Goal: Task Accomplishment & Management: Manage account settings

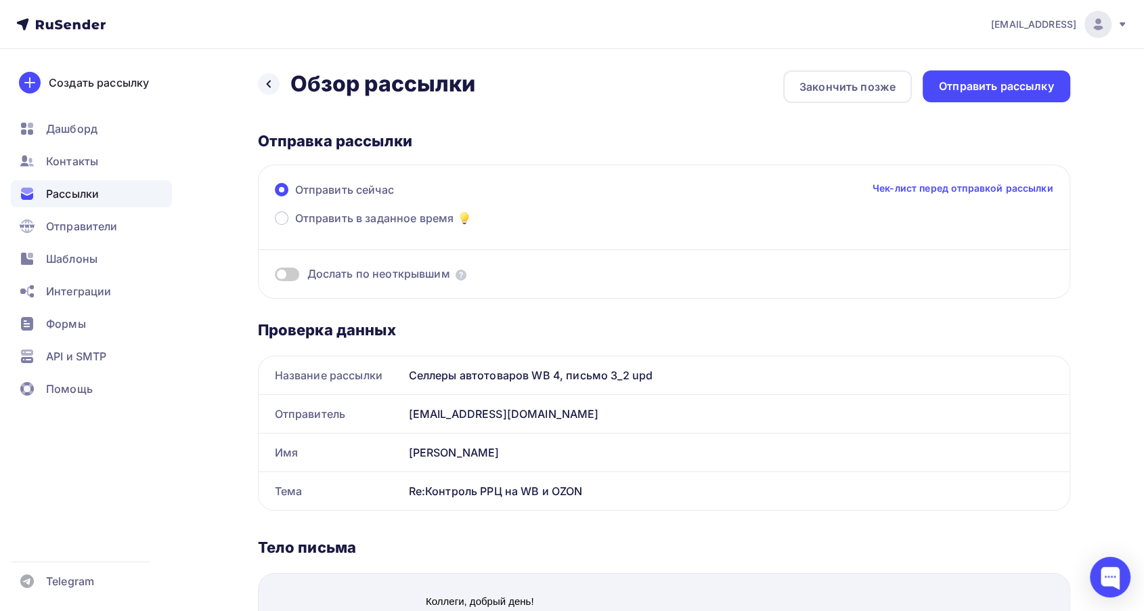
click at [82, 188] on span "Рассылки" at bounding box center [72, 194] width 53 height 16
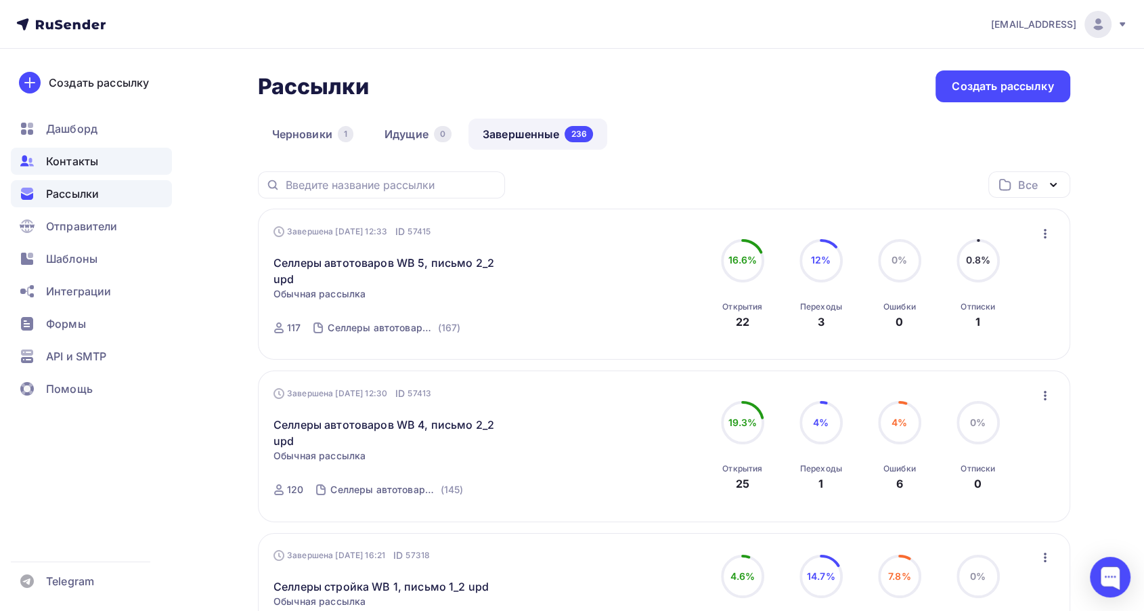
click at [81, 161] on span "Контакты" at bounding box center [72, 161] width 52 height 16
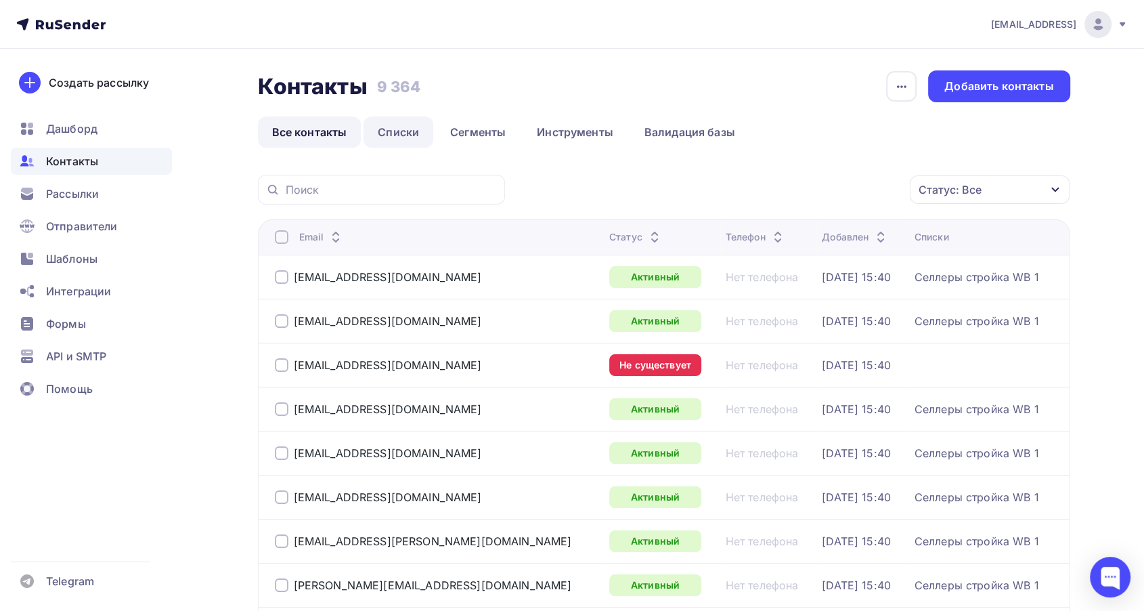
click at [408, 133] on link "Списки" at bounding box center [399, 131] width 70 height 31
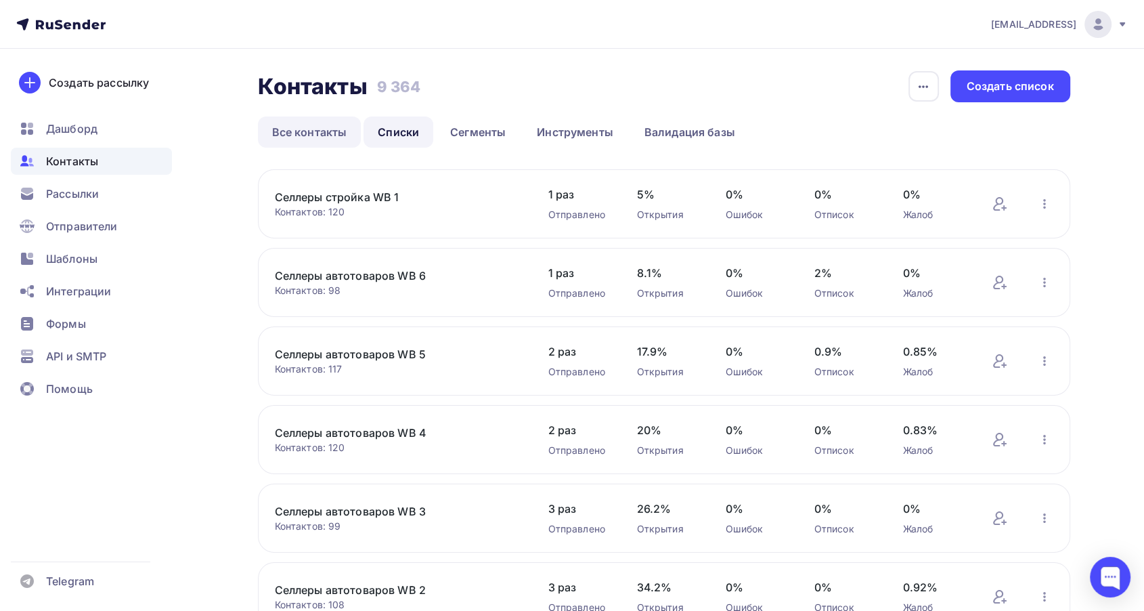
click at [309, 129] on link "Все контакты" at bounding box center [310, 131] width 104 height 31
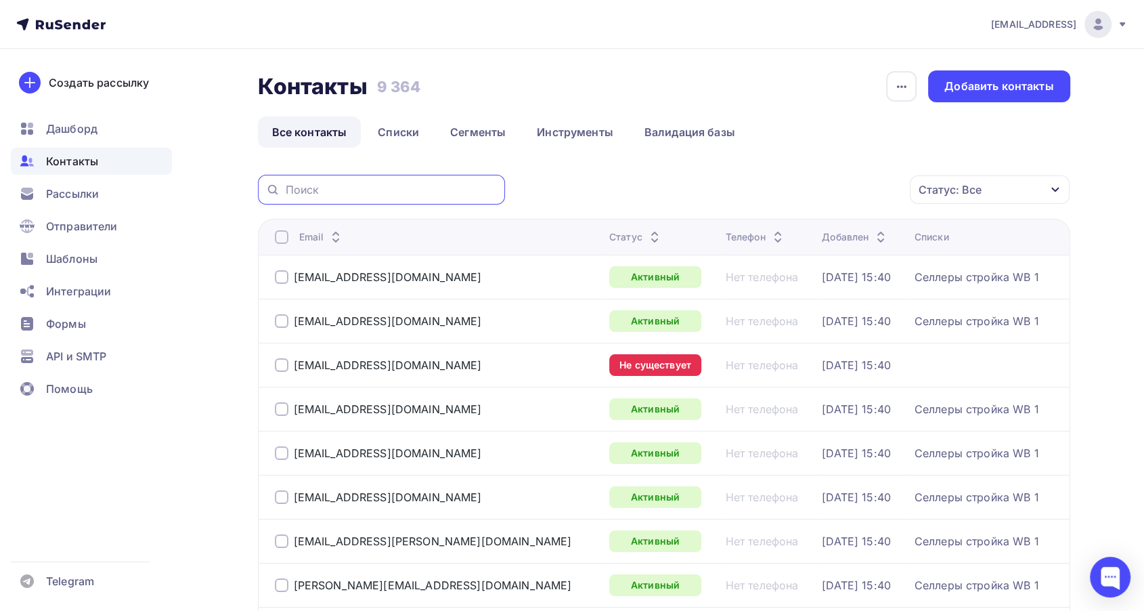
click at [417, 188] on input "text" at bounding box center [391, 189] width 211 height 15
paste input "[EMAIL_ADDRESS][DOMAIN_NAME]"
type input "[EMAIL_ADDRESS][DOMAIN_NAME]"
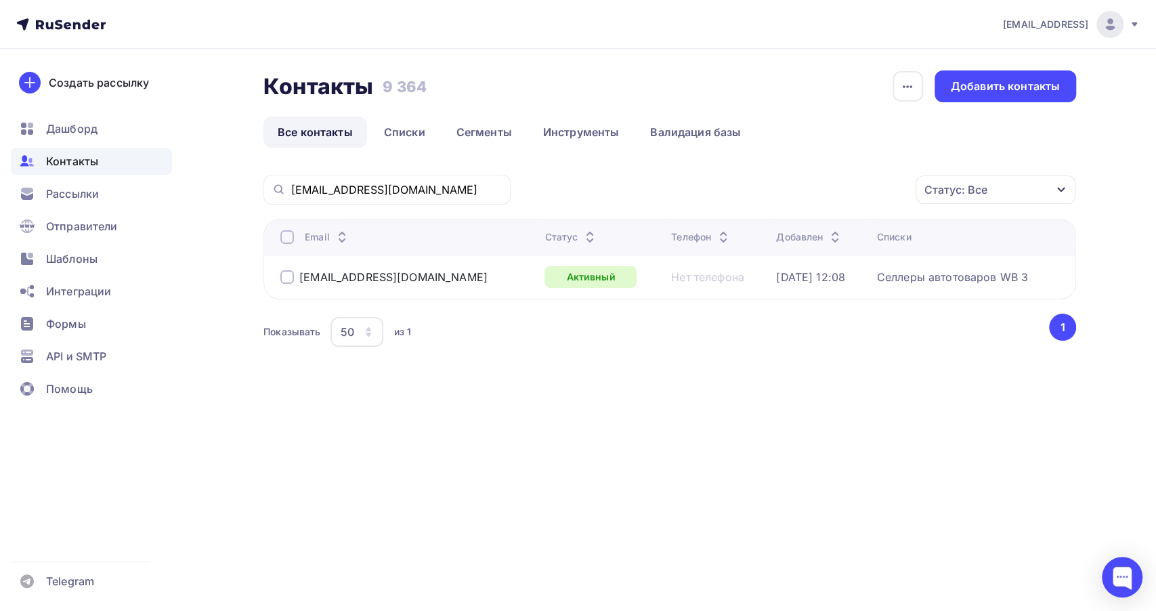
click at [287, 274] on div at bounding box center [287, 277] width 14 height 14
click at [892, 190] on icon "button" at bounding box center [887, 189] width 16 height 16
click at [856, 250] on div "Исключить из списка" at bounding box center [800, 256] width 118 height 16
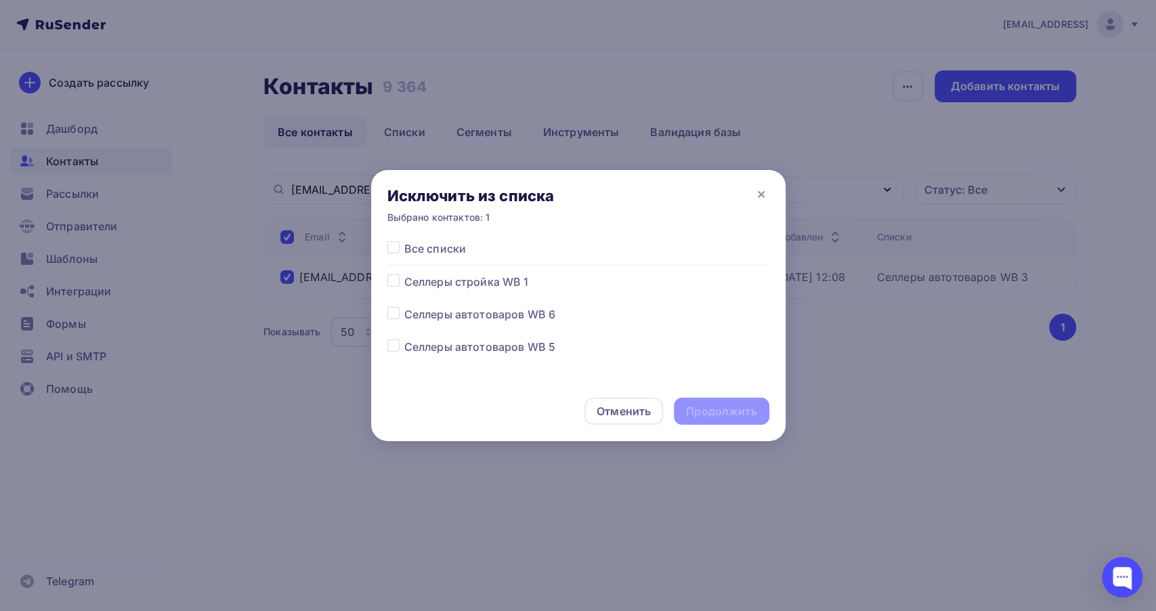
drag, startPoint x: 396, startPoint y: 248, endPoint x: 457, endPoint y: 290, distance: 74.4
click at [404, 240] on label at bounding box center [404, 240] width 0 height 0
click at [397, 249] on input "checkbox" at bounding box center [393, 246] width 12 height 12
checkbox input "true"
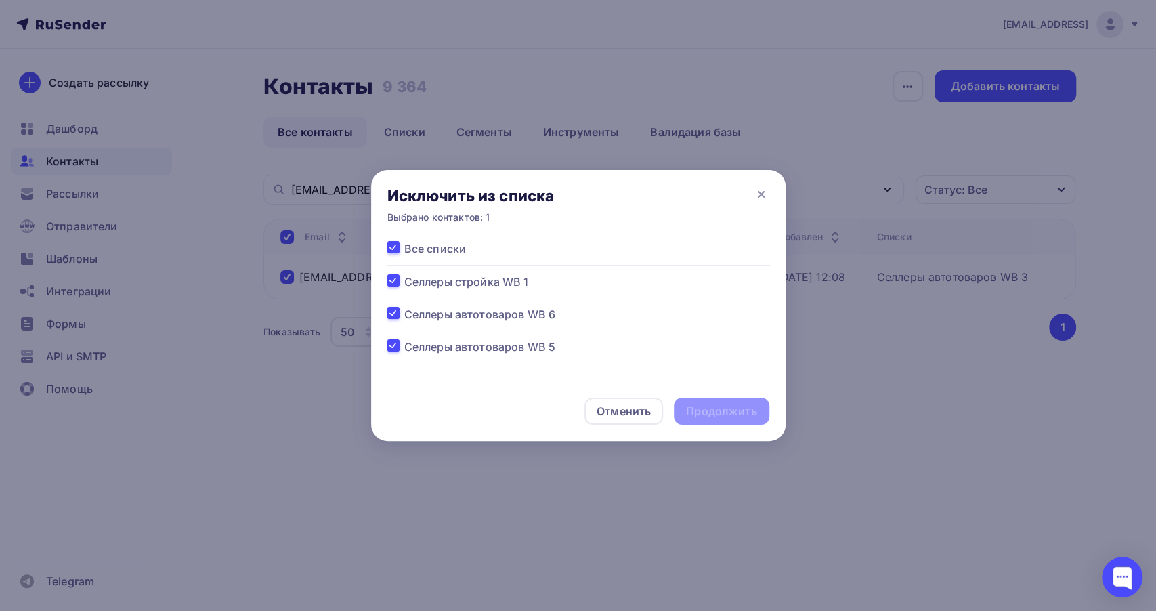
checkbox input "true"
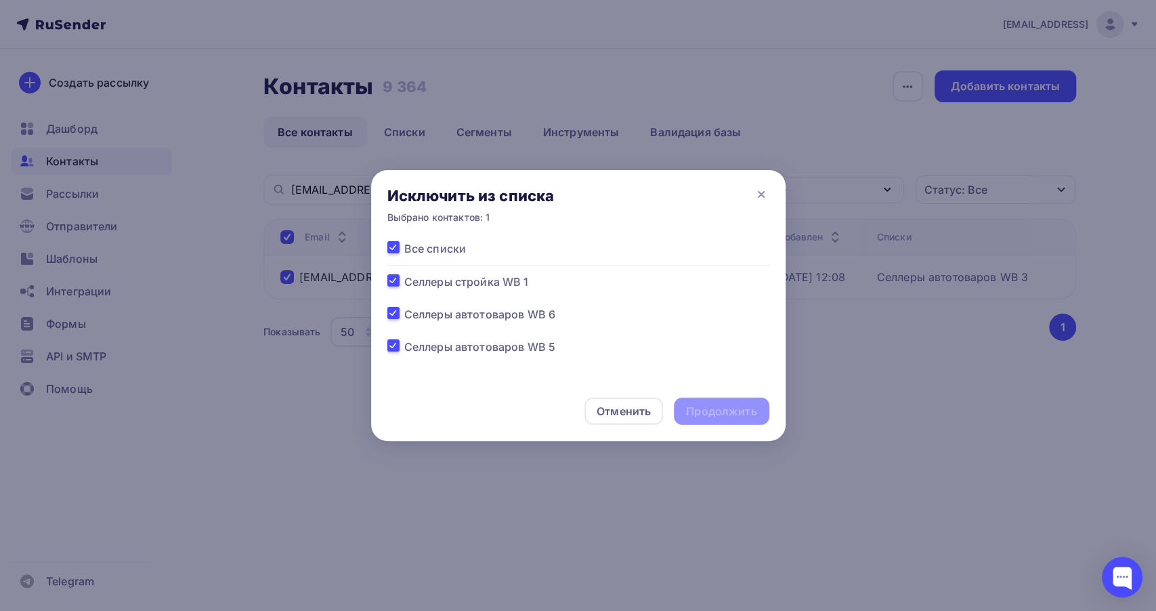
checkbox input "true"
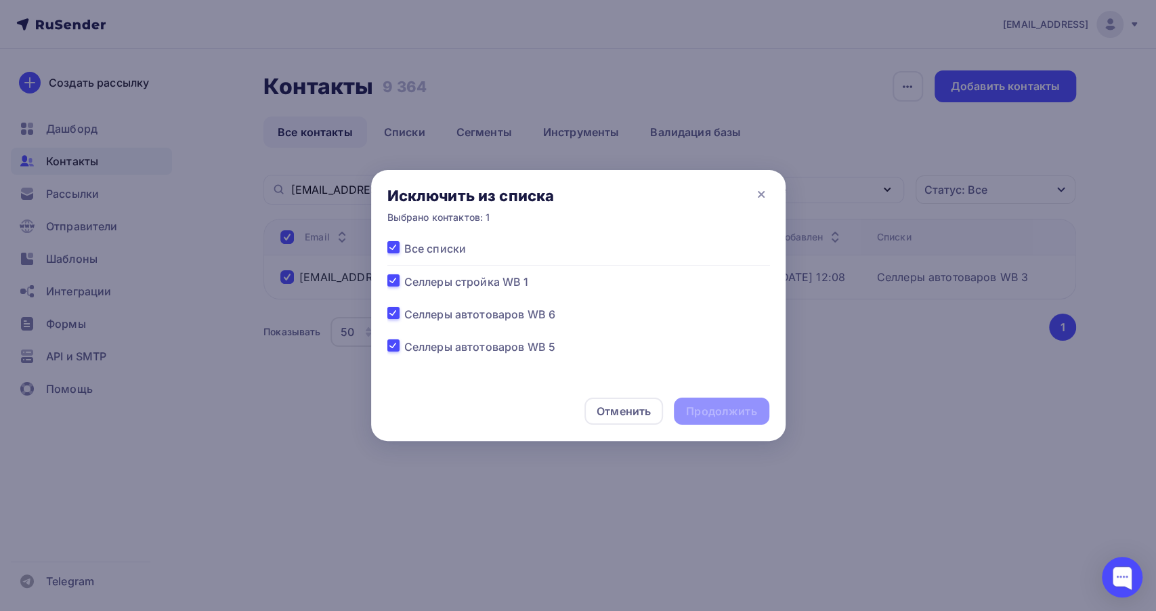
checkbox input "true"
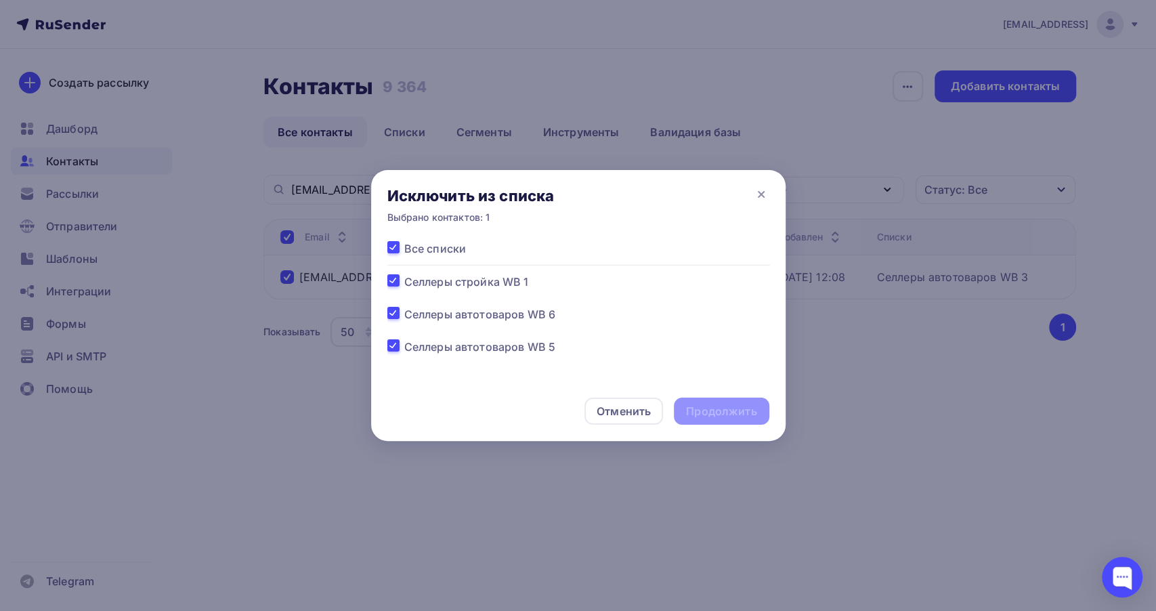
checkbox input "true"
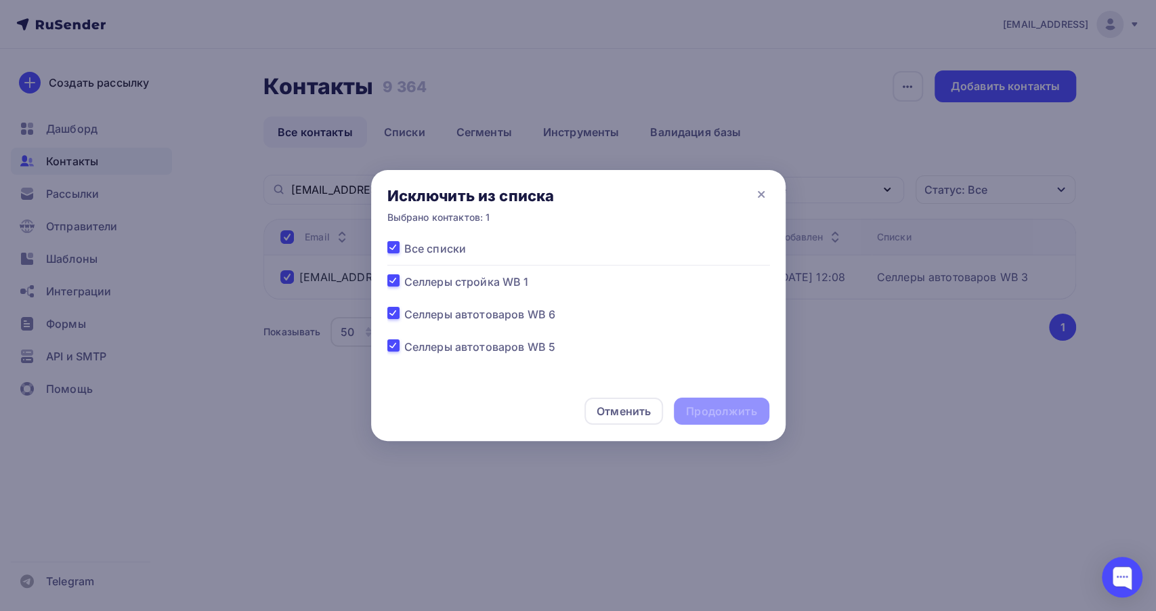
checkbox input "true"
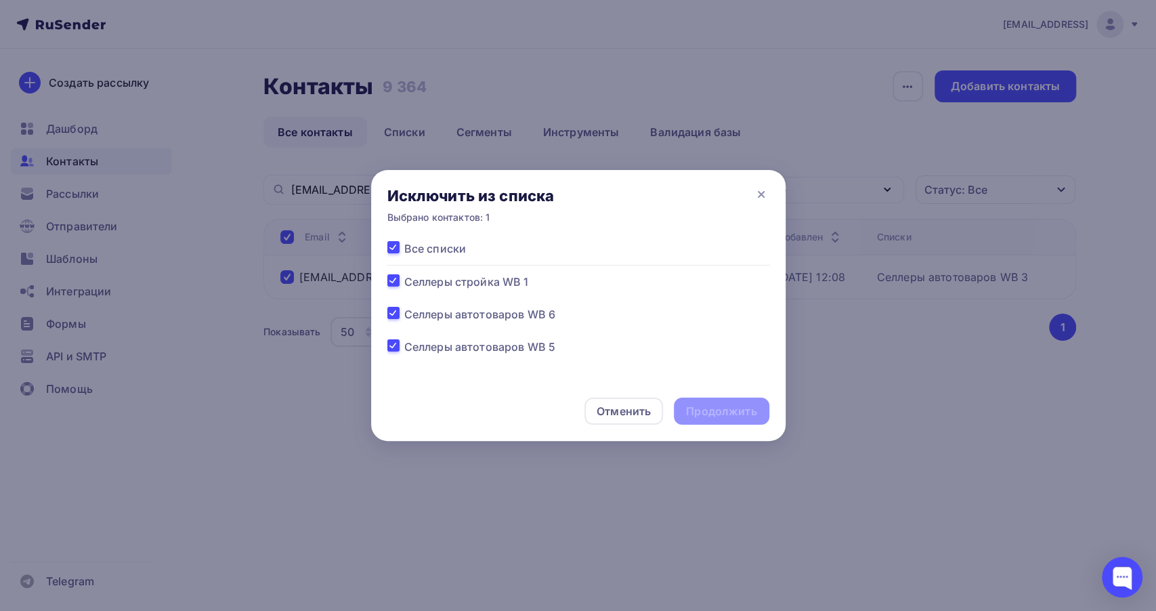
checkbox input "true"
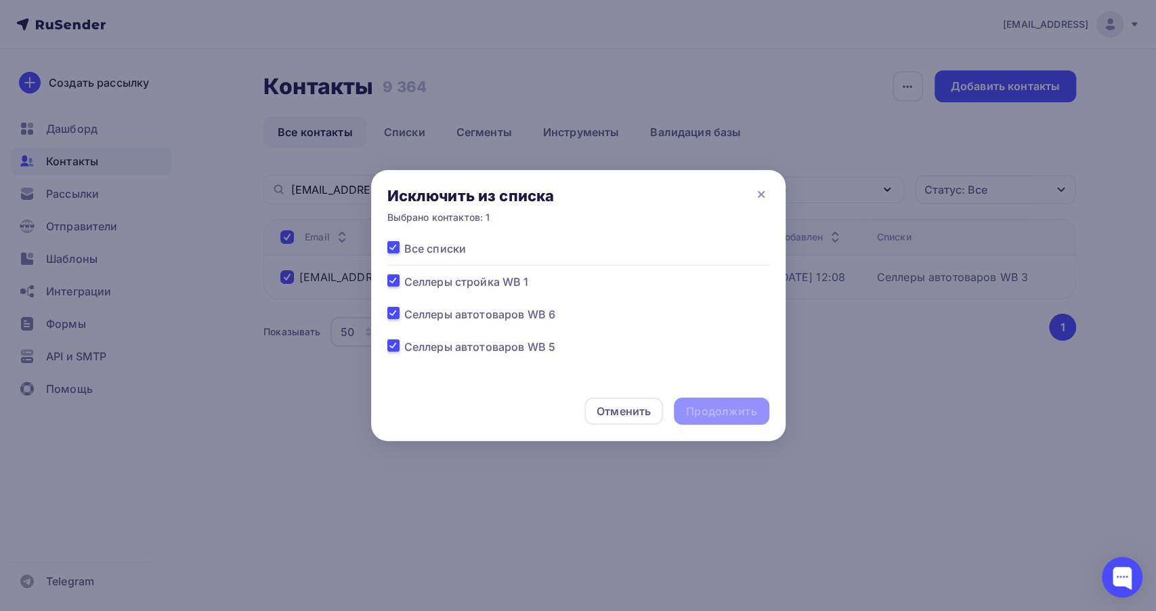
checkbox input "true"
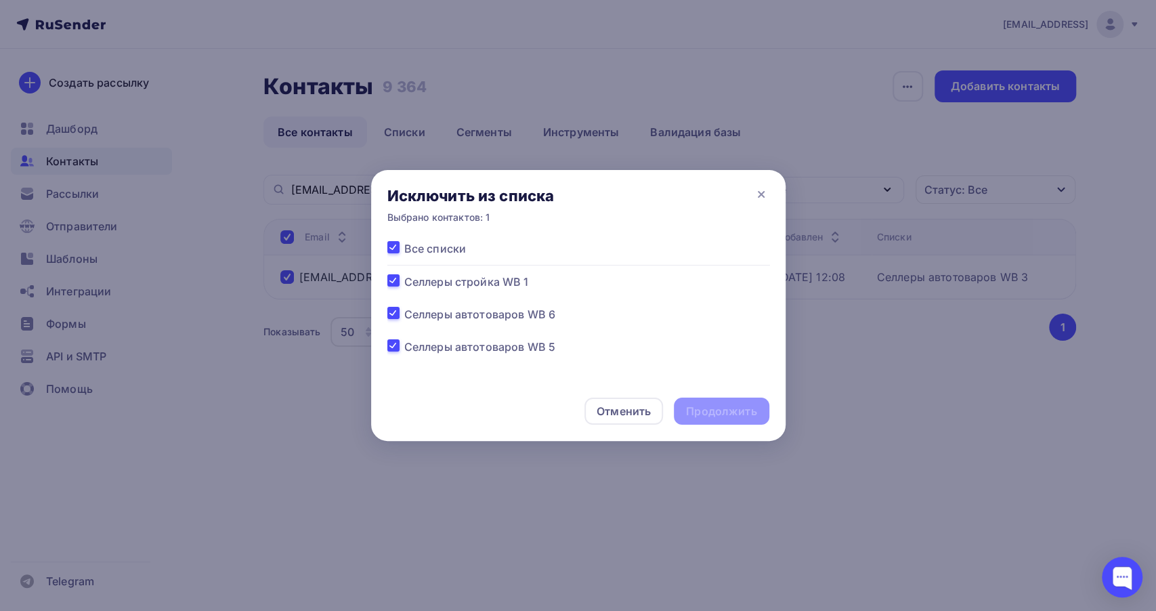
checkbox input "true"
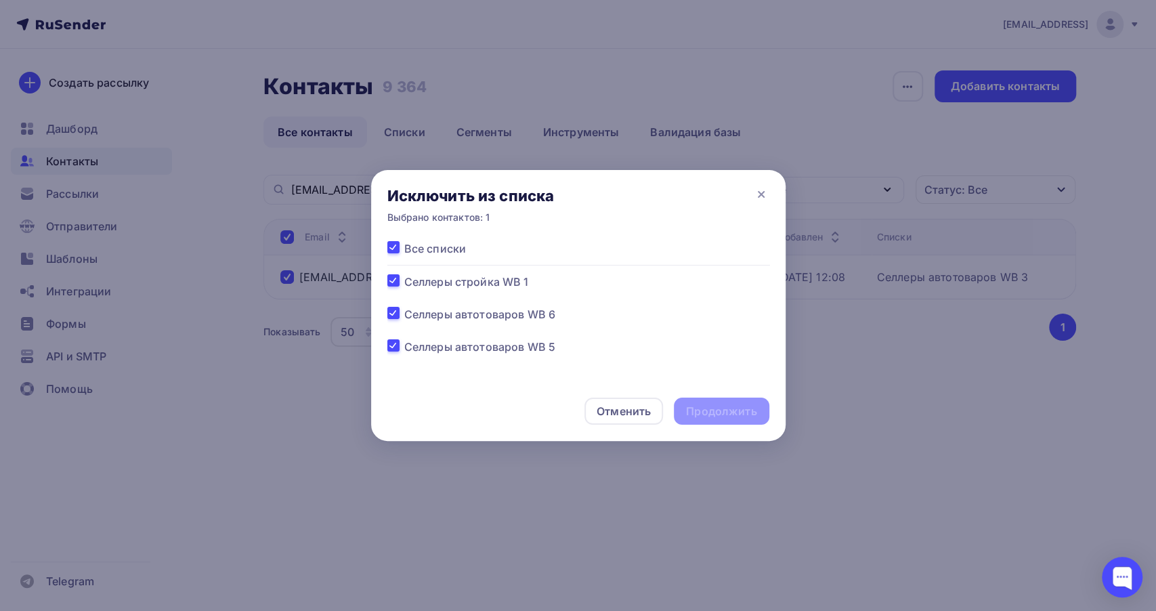
checkbox input "true"
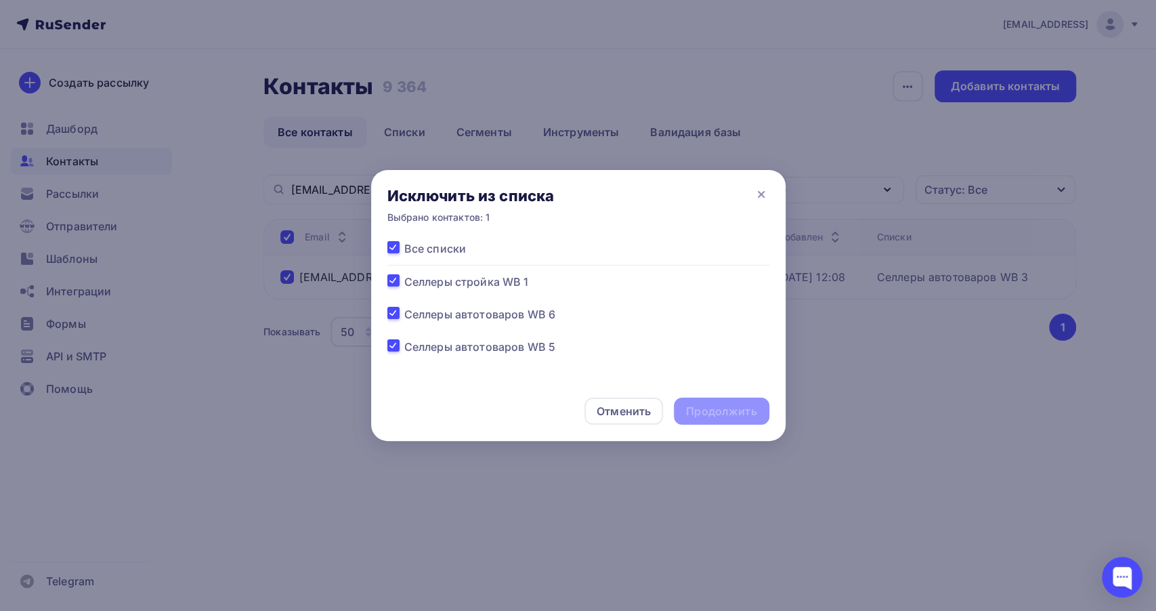
checkbox input "true"
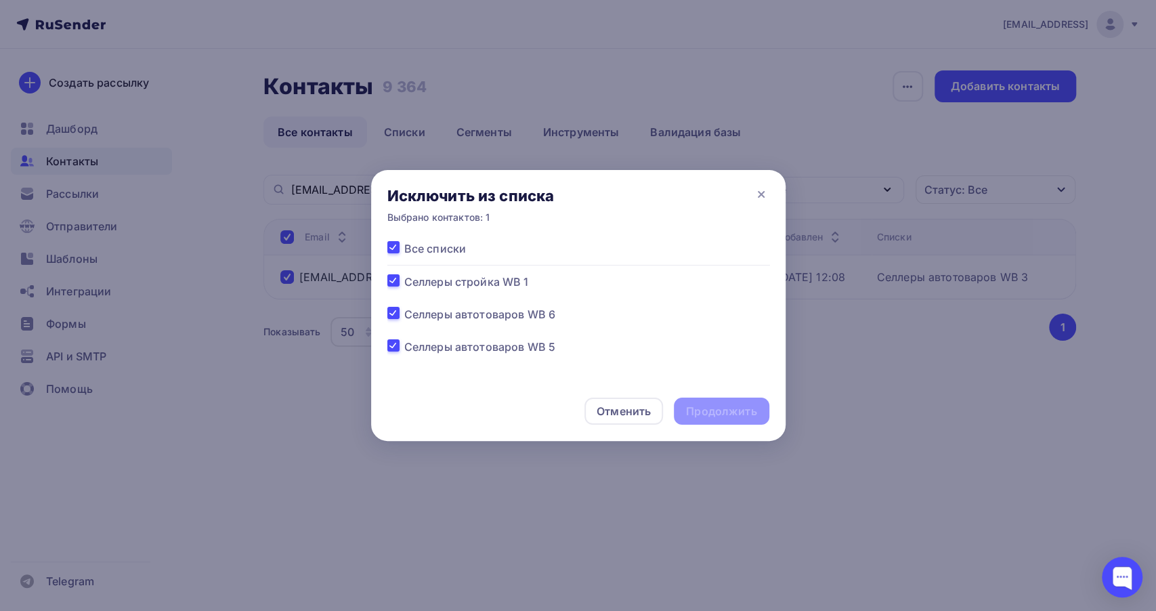
checkbox input "true"
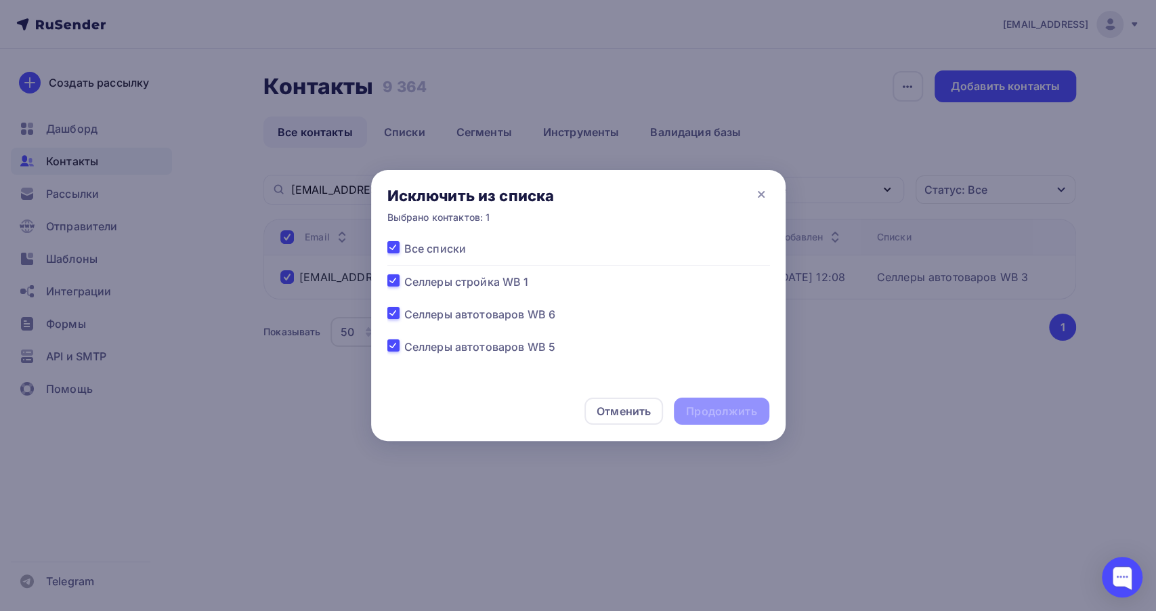
checkbox input "true"
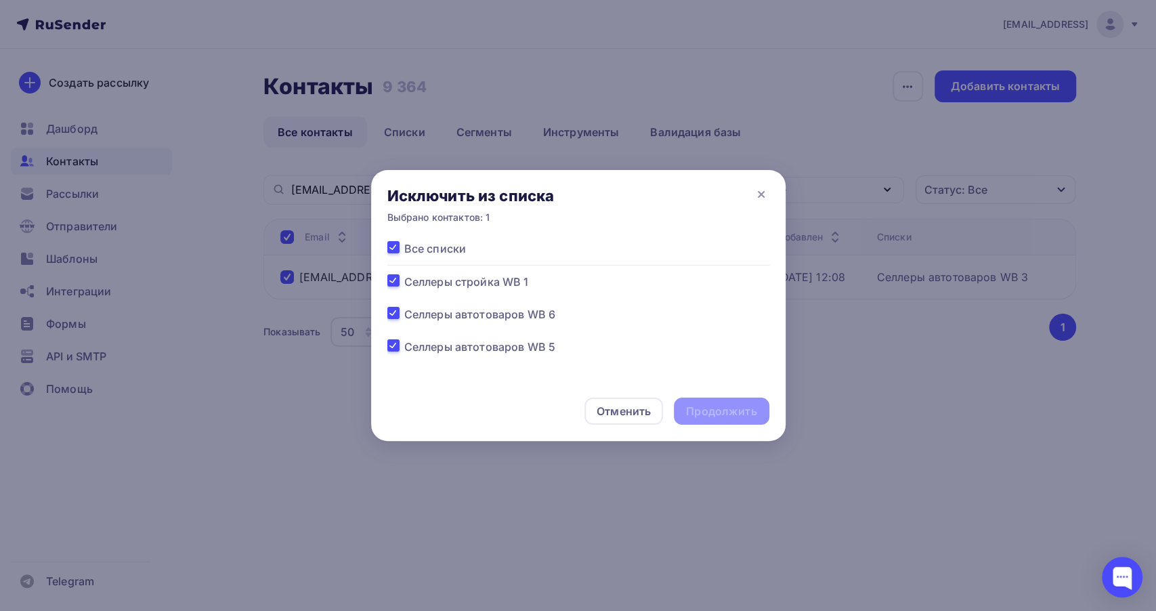
checkbox input "true"
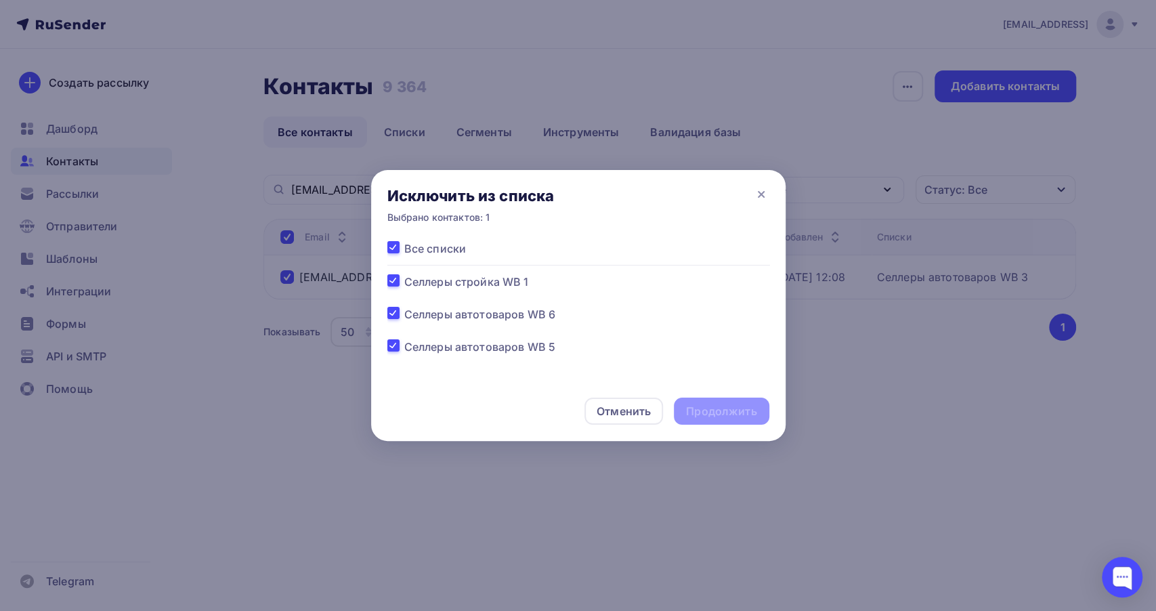
checkbox input "true"
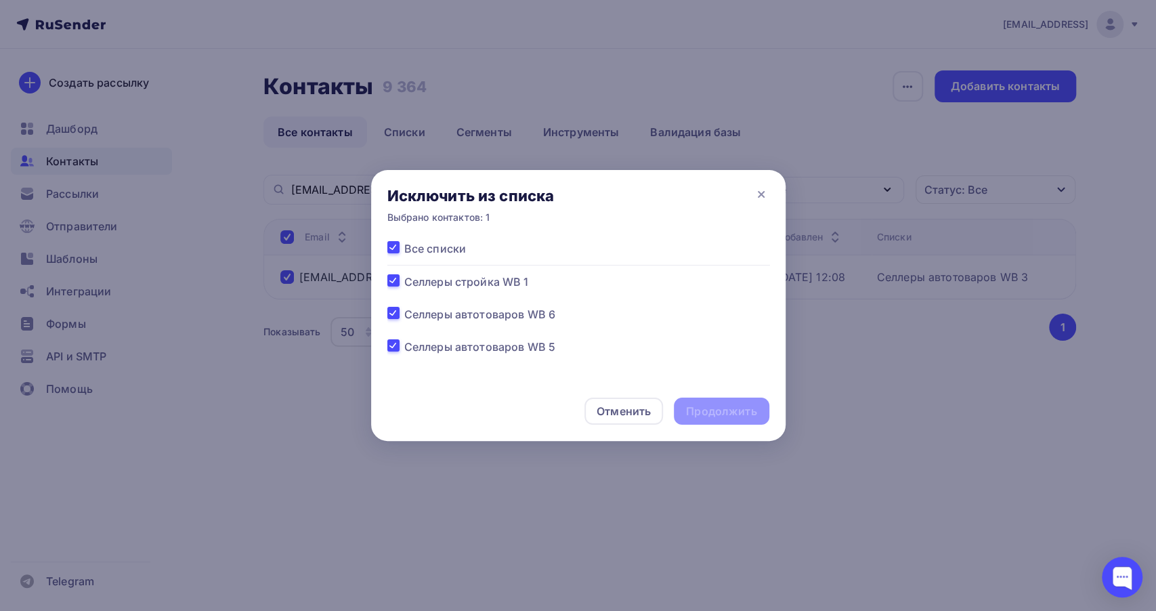
checkbox input "true"
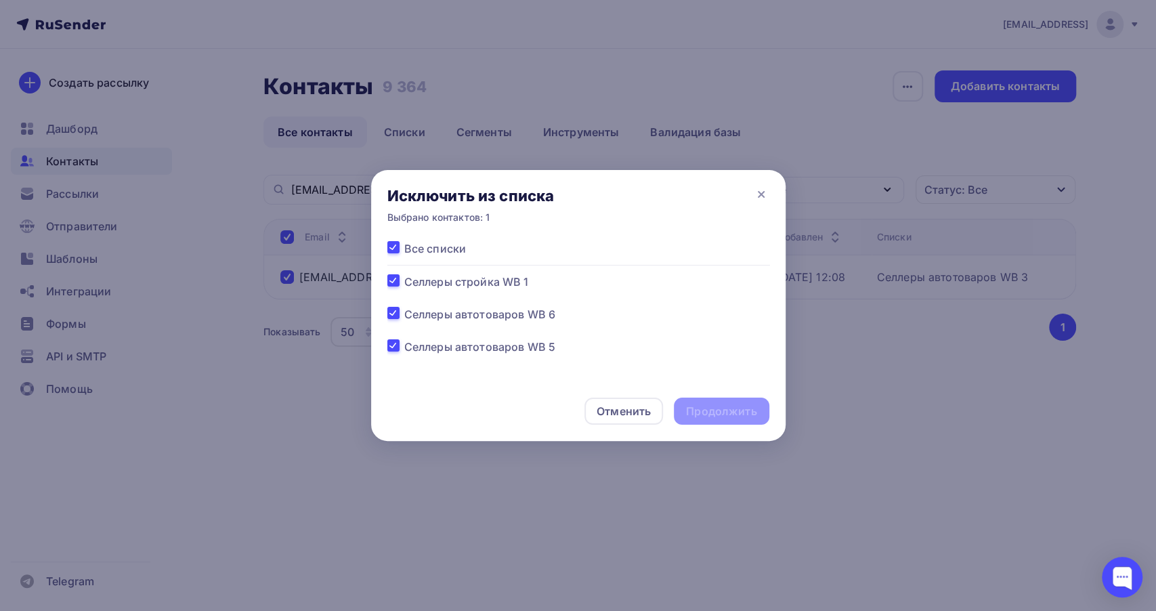
checkbox input "true"
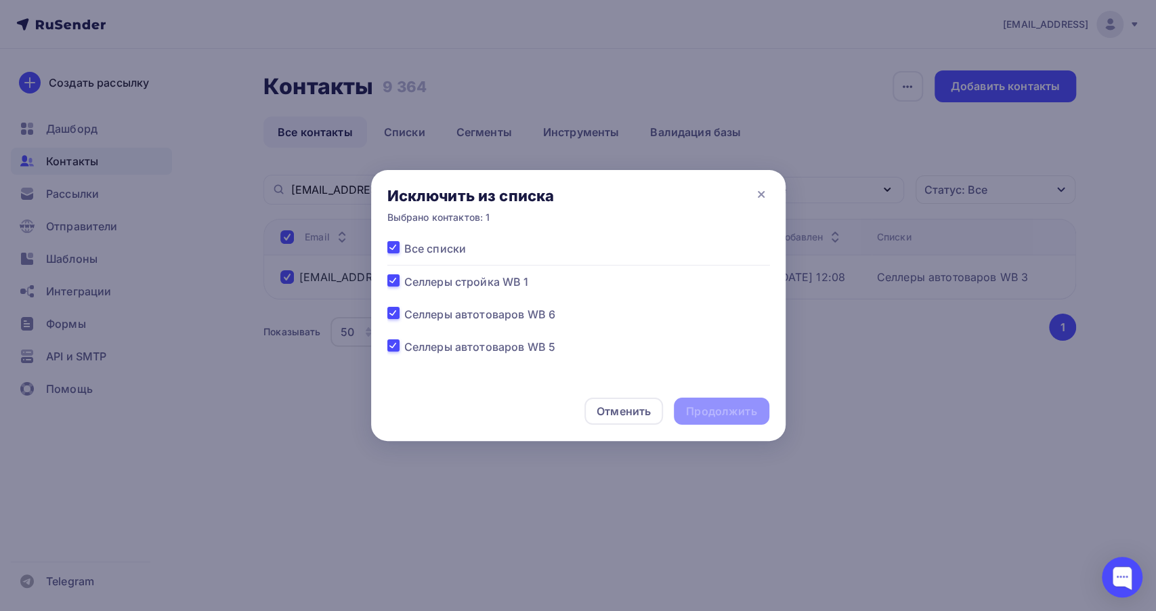
checkbox input "true"
click at [733, 406] on div "Продолжить" at bounding box center [721, 412] width 70 height 16
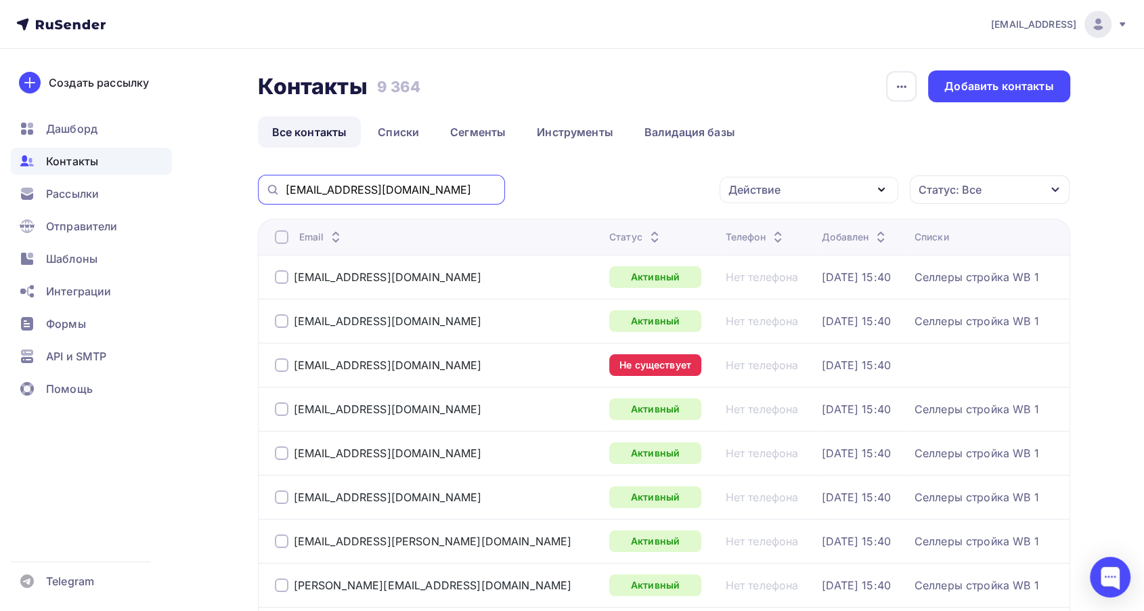
drag, startPoint x: 412, startPoint y: 190, endPoint x: 219, endPoint y: 172, distance: 193.1
paste input "[EMAIL_ADDRESS][DOMAIN_NAME]"
type input "[EMAIL_ADDRESS][DOMAIN_NAME]"
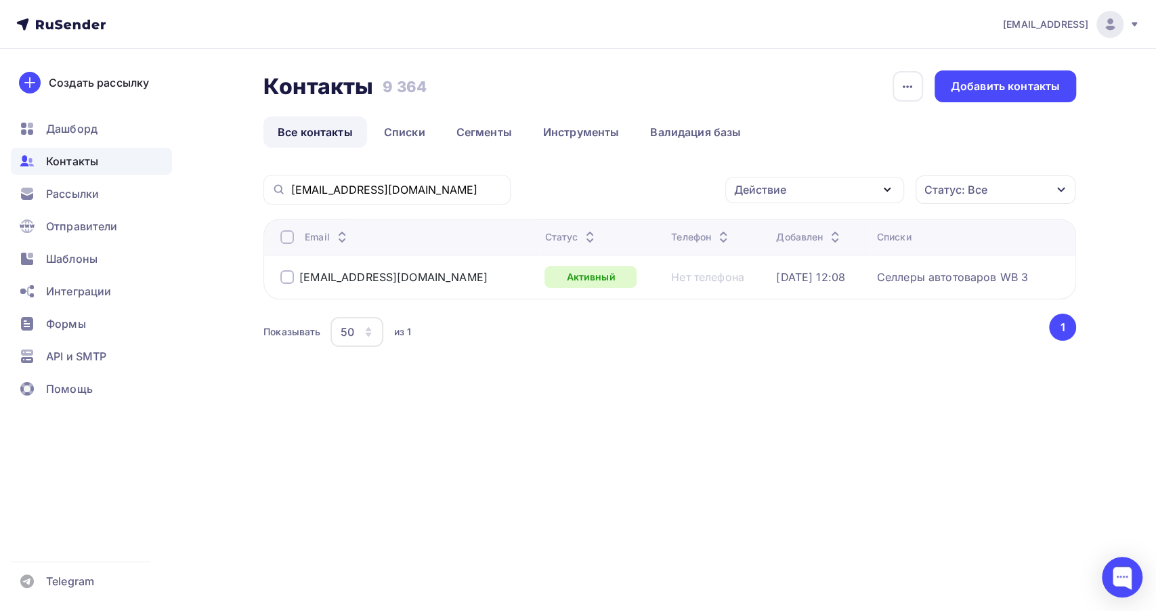
click at [282, 278] on div at bounding box center [287, 277] width 14 height 14
drag, startPoint x: 882, startPoint y: 190, endPoint x: 867, endPoint y: 203, distance: 20.1
click at [882, 190] on icon "button" at bounding box center [887, 189] width 16 height 16
click at [840, 251] on div "Исключить из списка" at bounding box center [800, 256] width 118 height 16
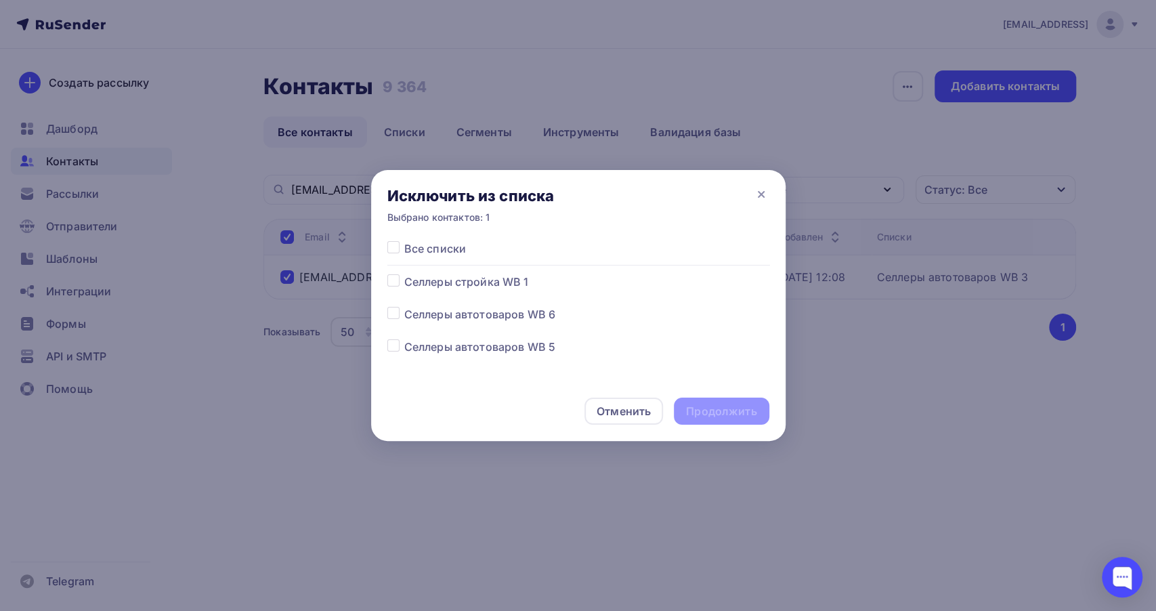
click at [404, 240] on label at bounding box center [404, 240] width 0 height 0
click at [391, 242] on input "checkbox" at bounding box center [393, 246] width 12 height 12
checkbox input "true"
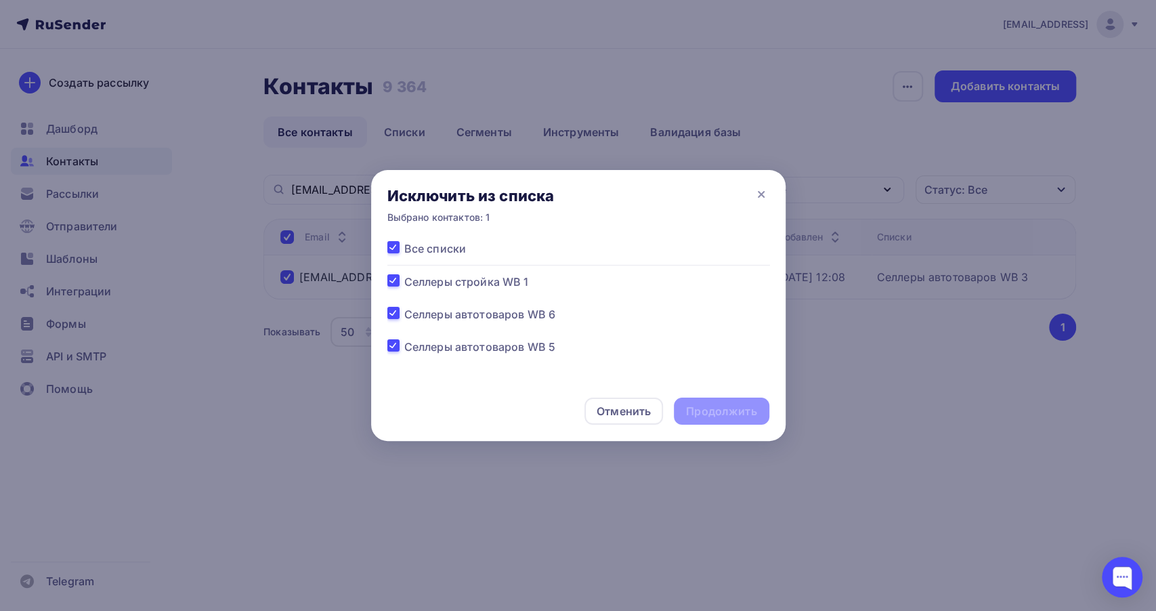
checkbox input "true"
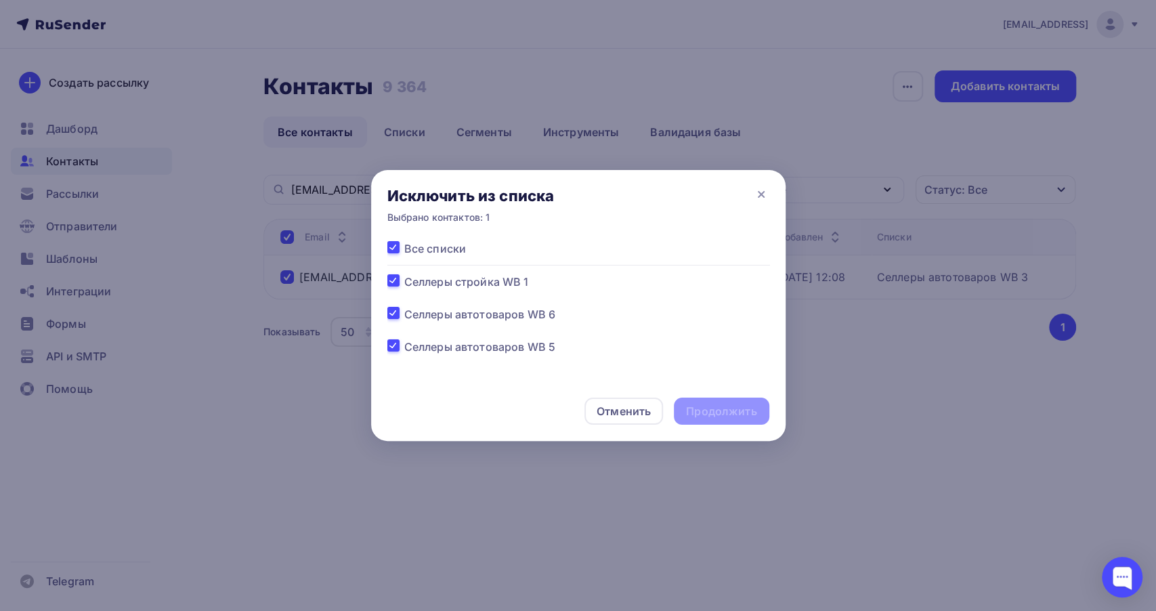
checkbox input "true"
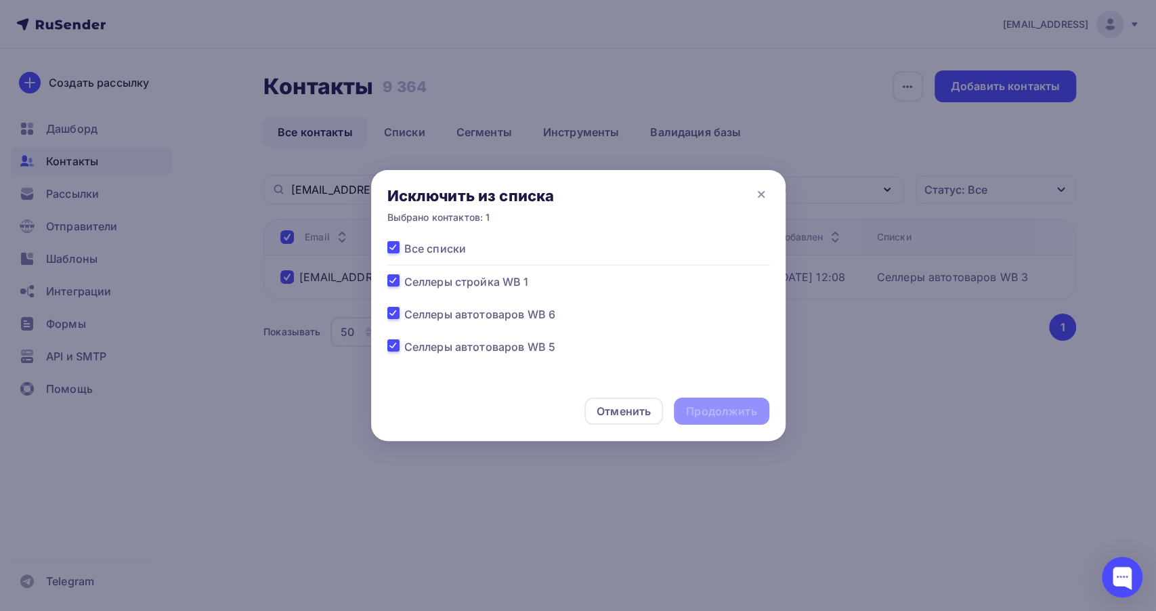
checkbox input "true"
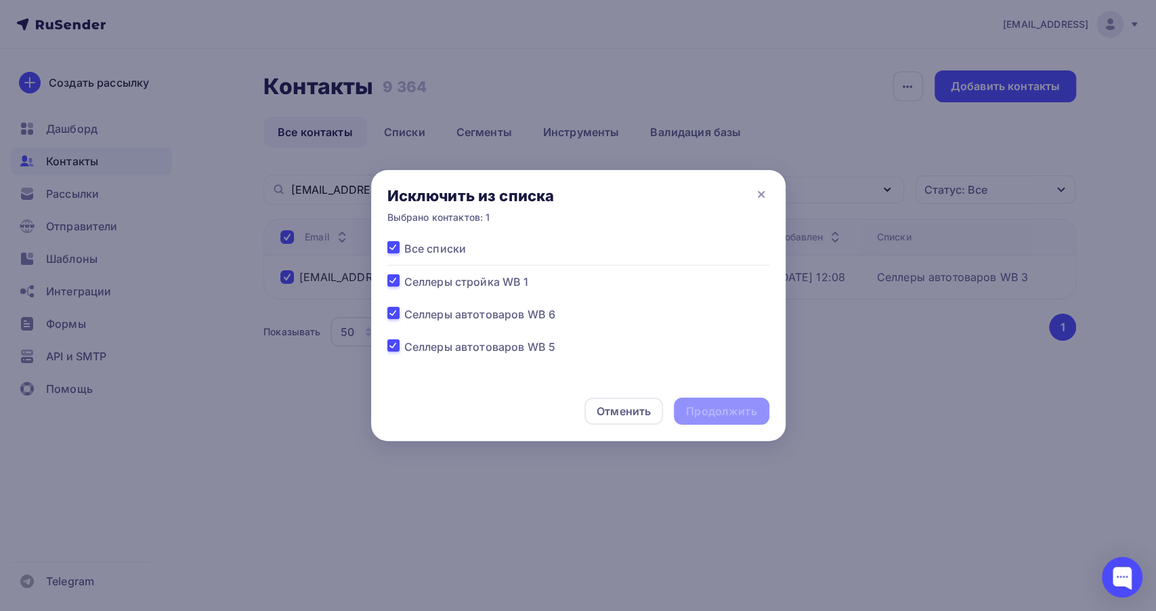
checkbox input "true"
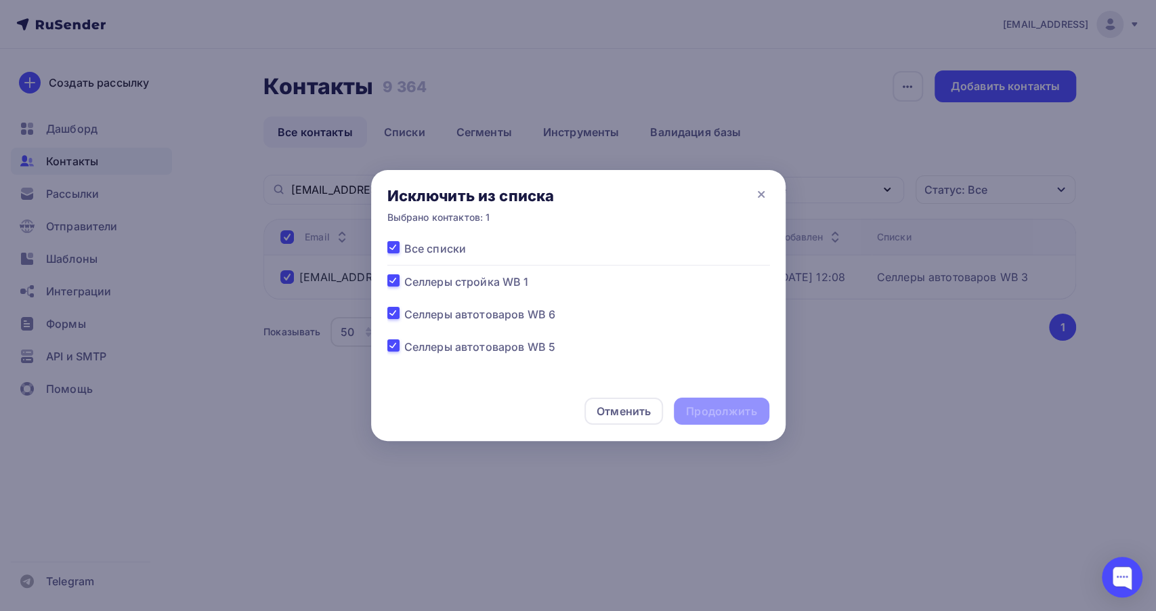
checkbox input "true"
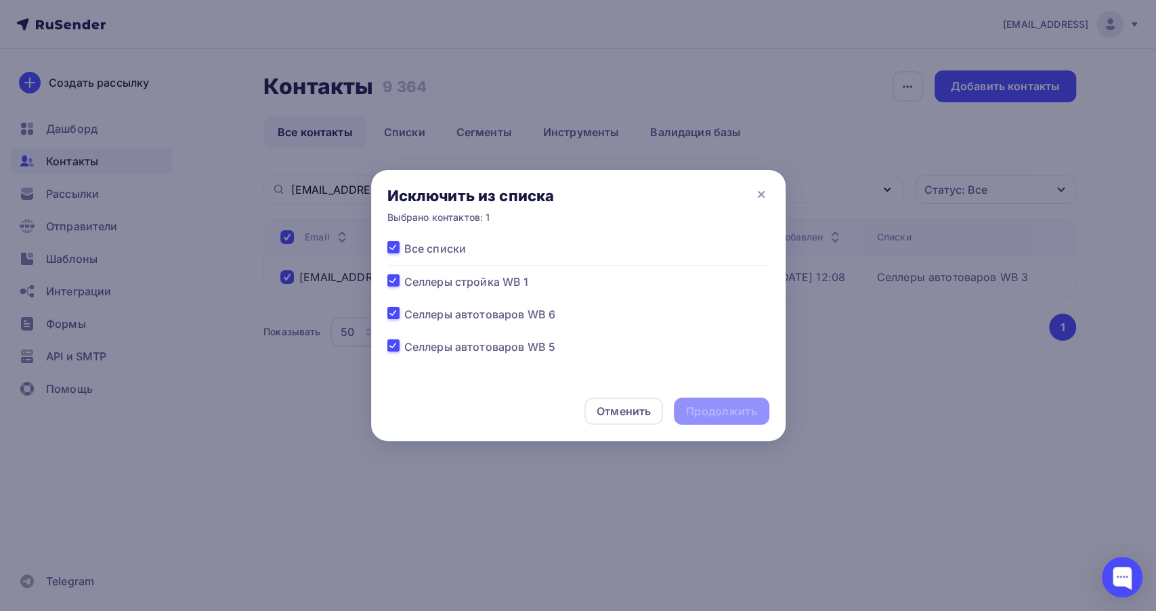
checkbox input "true"
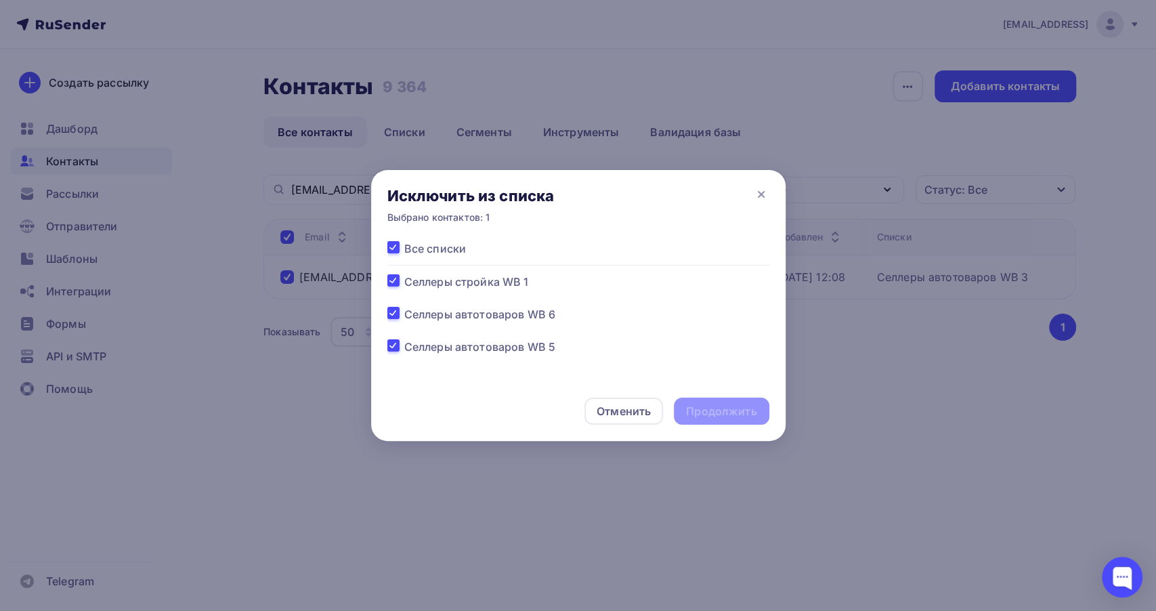
checkbox input "true"
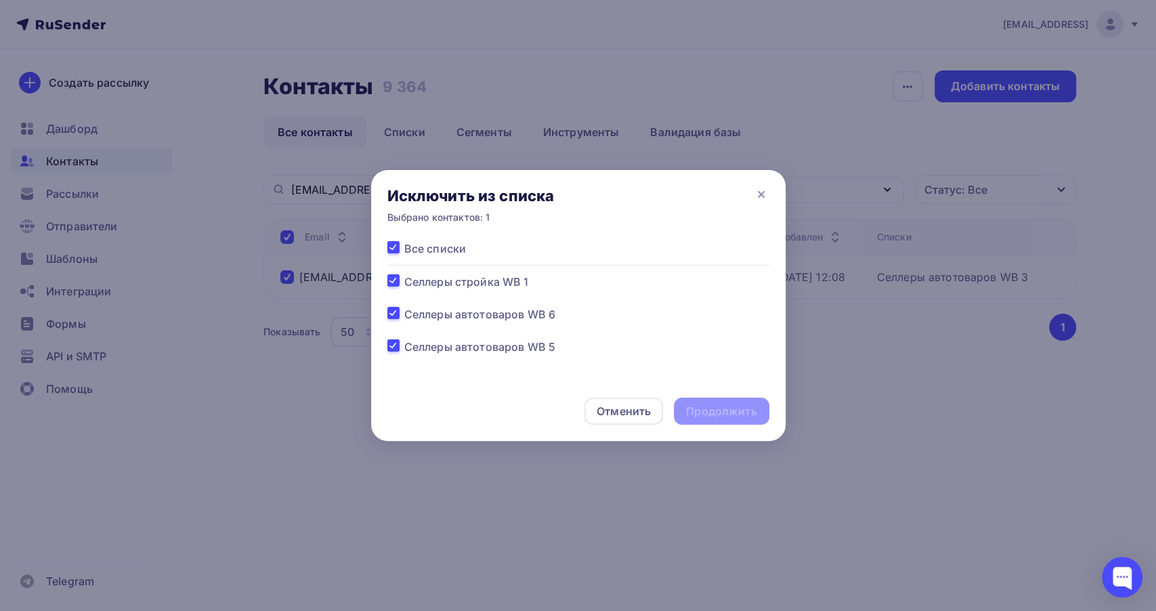
checkbox input "true"
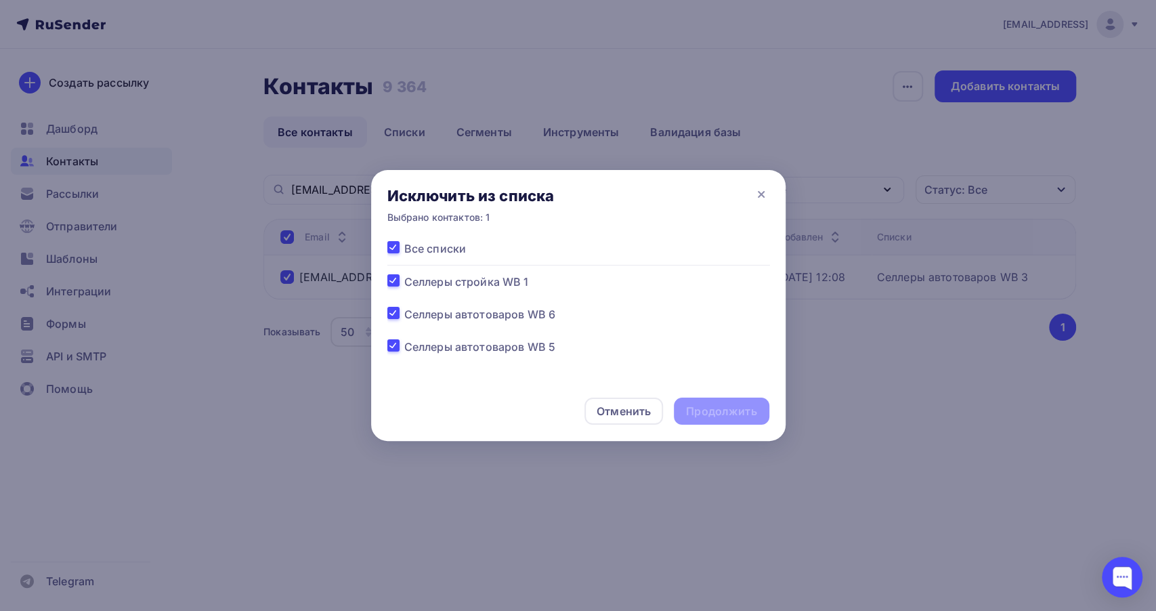
checkbox input "true"
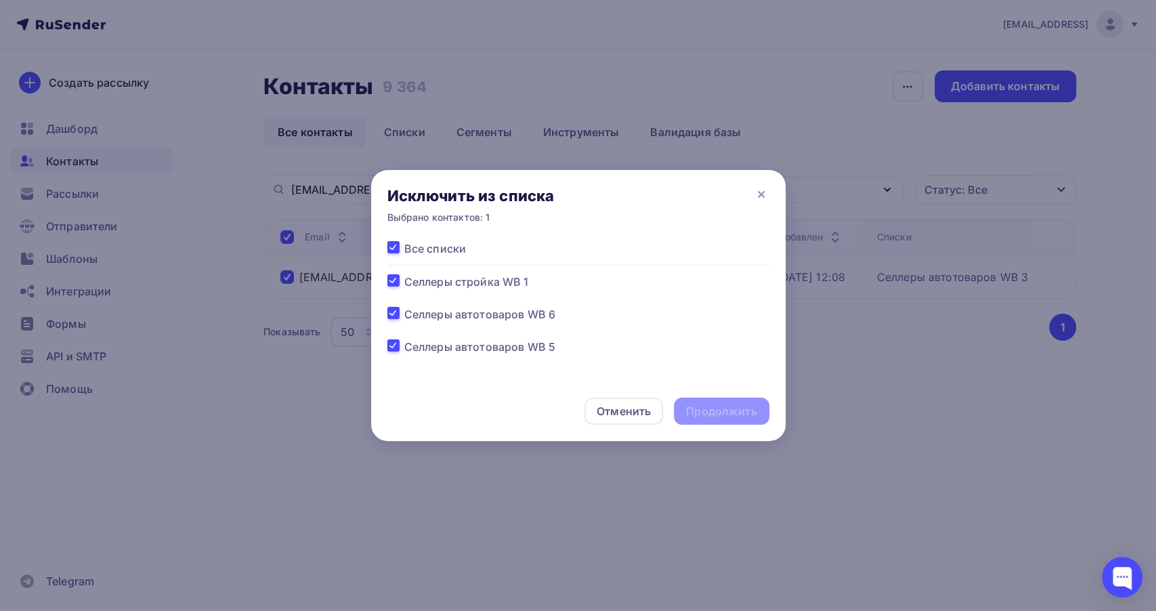
checkbox input "true"
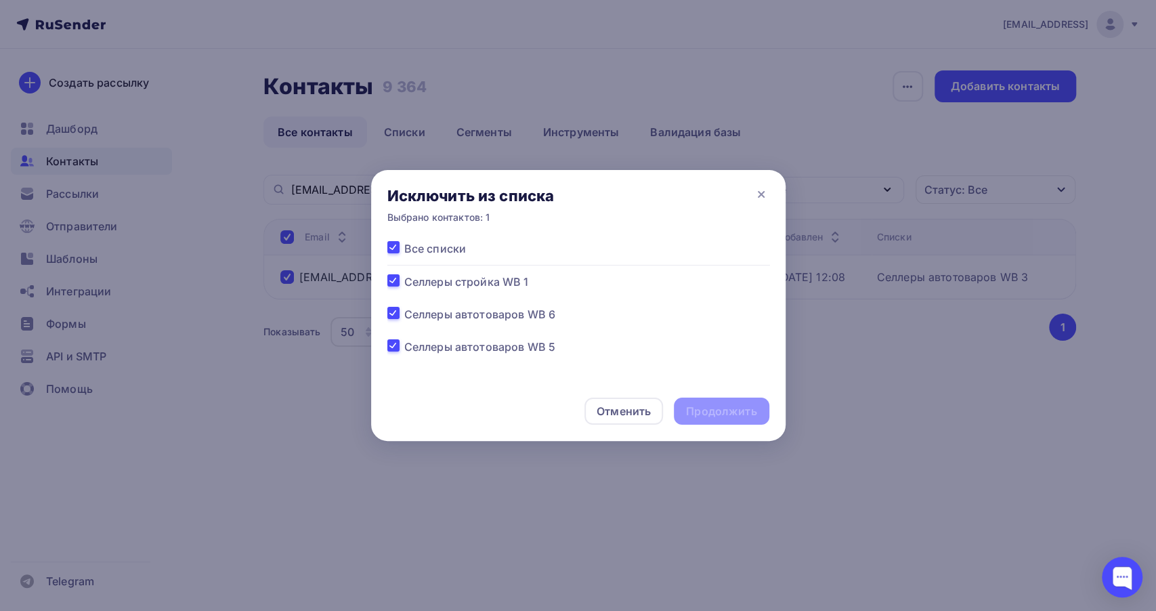
checkbox input "true"
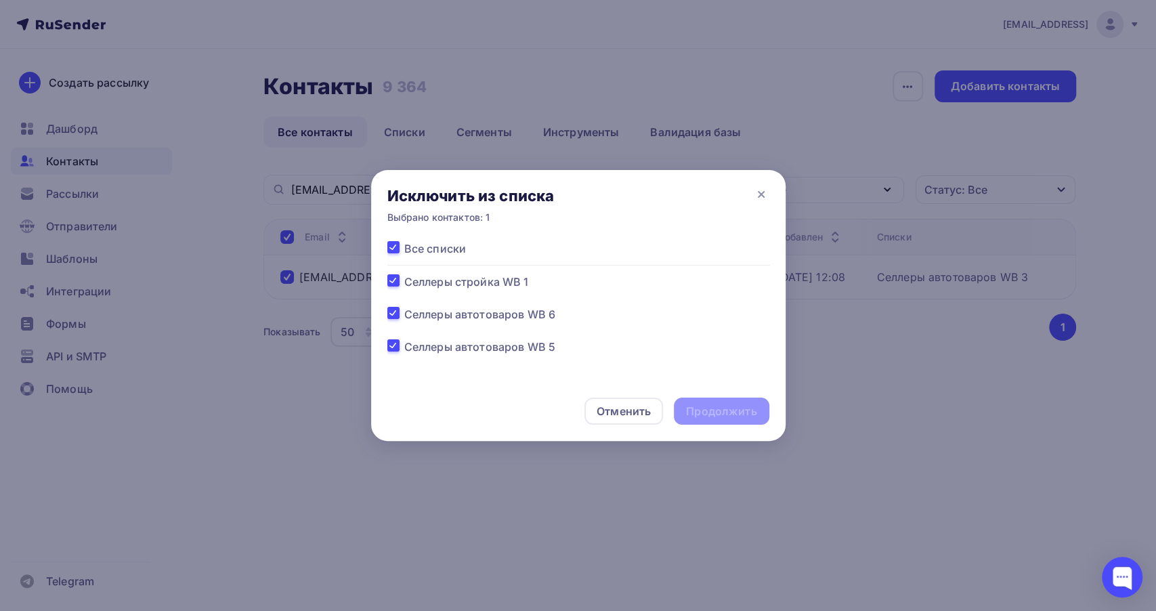
checkbox input "true"
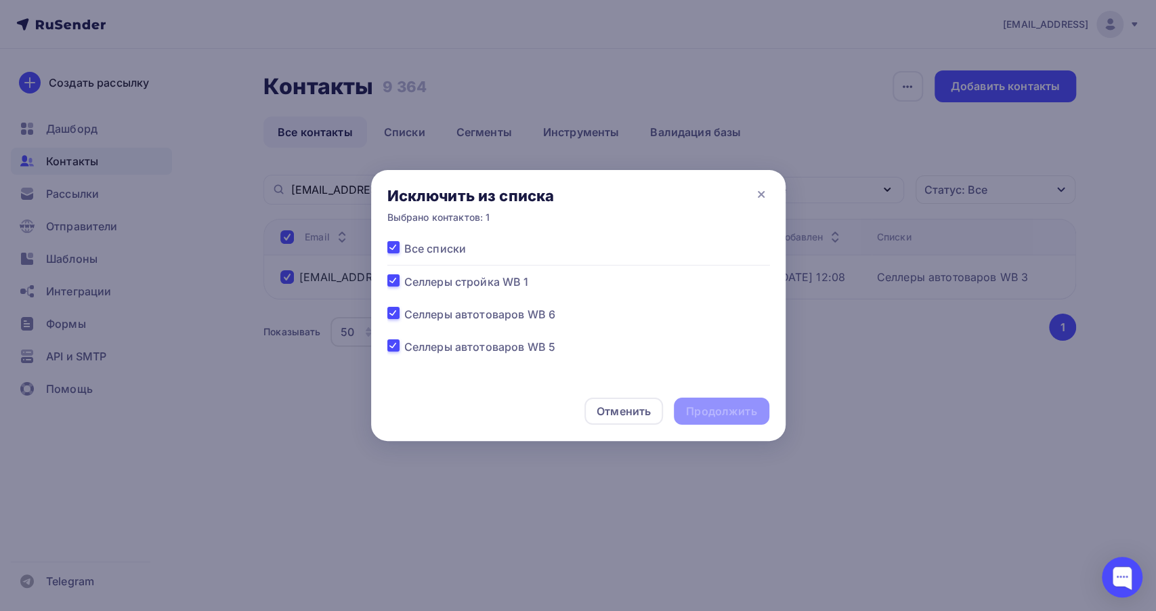
checkbox input "true"
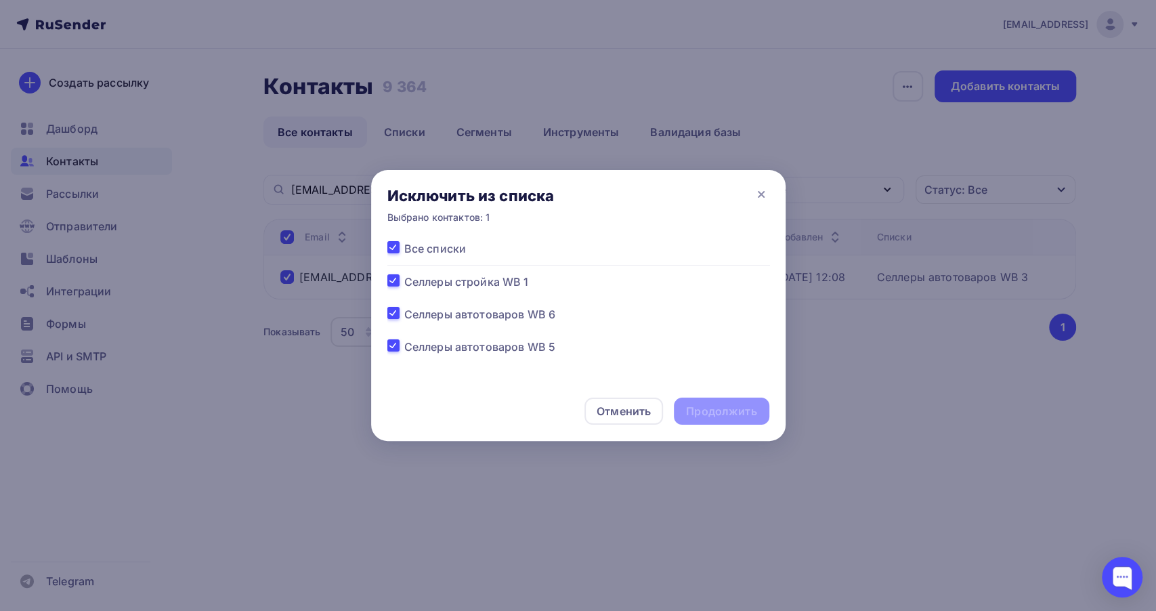
checkbox input "true"
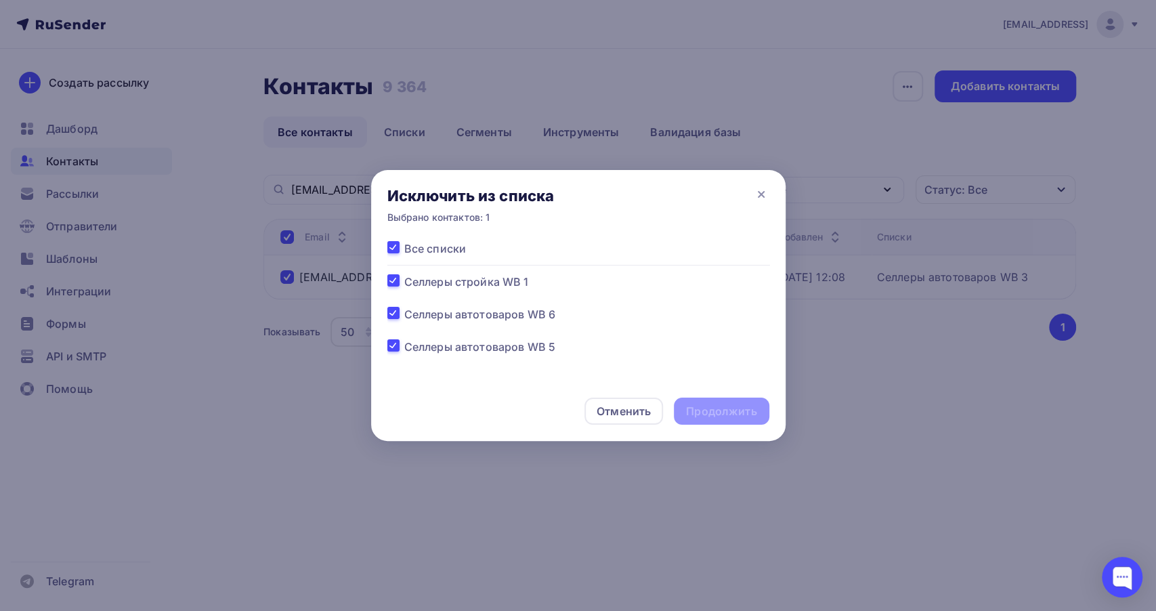
checkbox input "true"
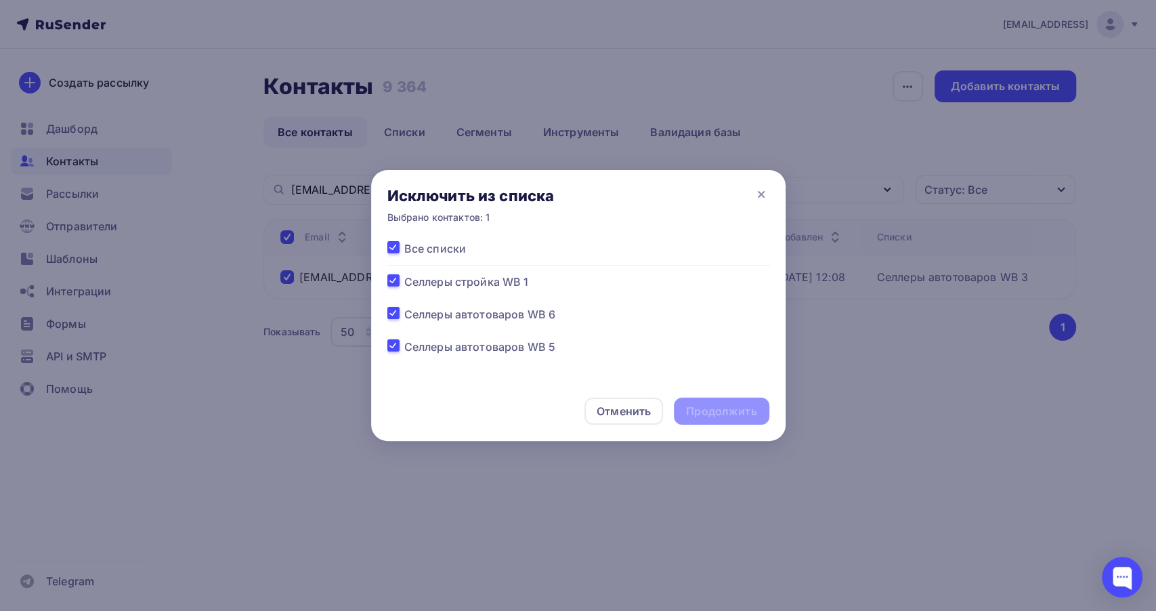
checkbox input "true"
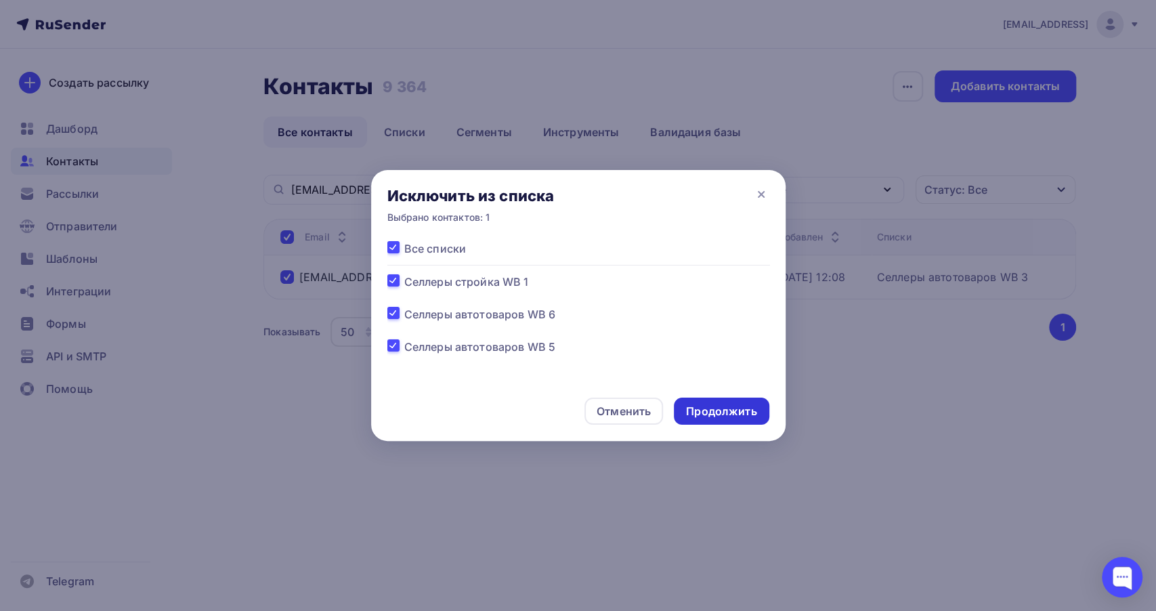
click at [733, 408] on div "Продолжить" at bounding box center [721, 412] width 70 height 16
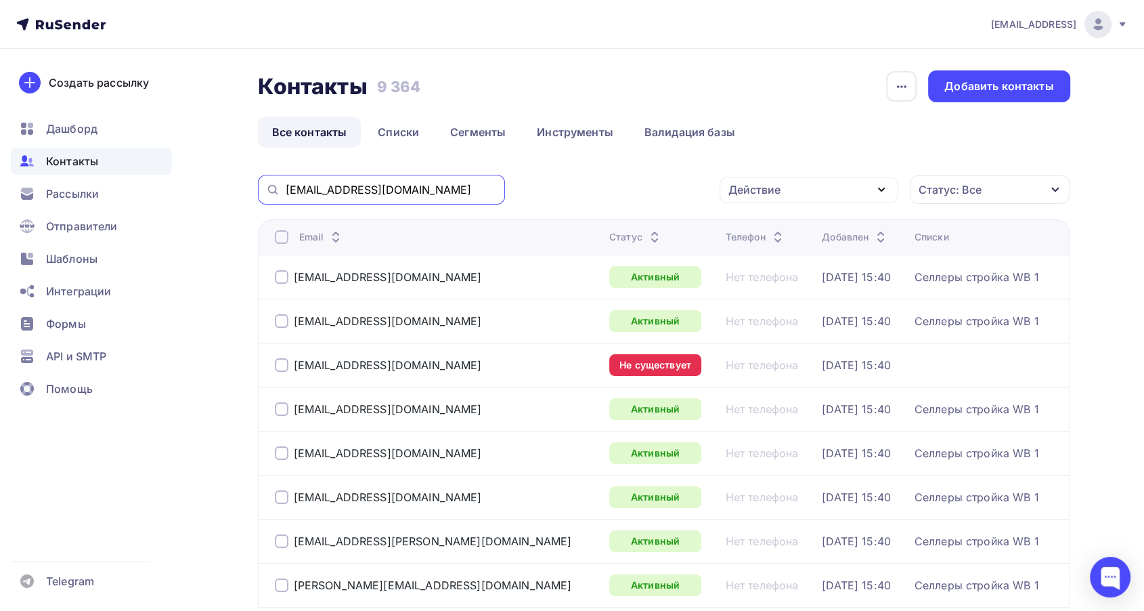
drag, startPoint x: 381, startPoint y: 188, endPoint x: 120, endPoint y: 166, distance: 262.3
paste input "[EMAIL_ADDRESS][DOMAIN_NAME])"
type input "[EMAIL_ADDRESS][DOMAIN_NAME]"
